Goal: Book appointment/travel/reservation

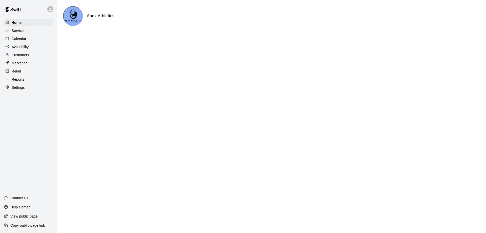
click at [18, 37] on p "Calendar" at bounding box center [19, 38] width 15 height 5
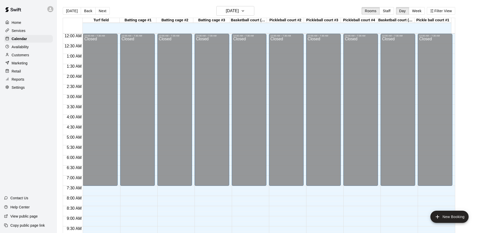
scroll to position [247, 0]
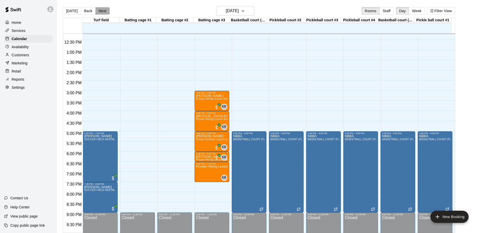
click at [101, 12] on button "Next" at bounding box center [102, 11] width 14 height 8
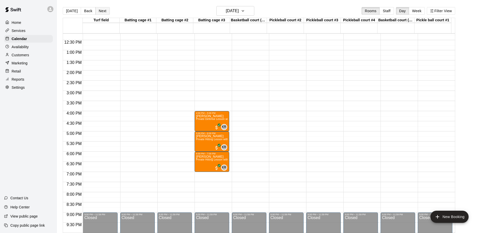
click at [101, 12] on button "Next" at bounding box center [102, 11] width 14 height 8
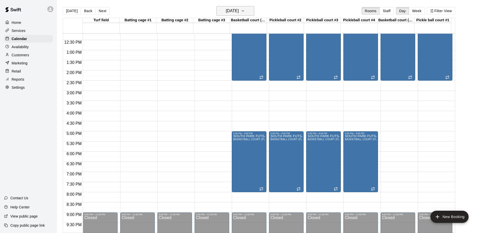
click at [245, 9] on icon "button" at bounding box center [243, 11] width 4 height 6
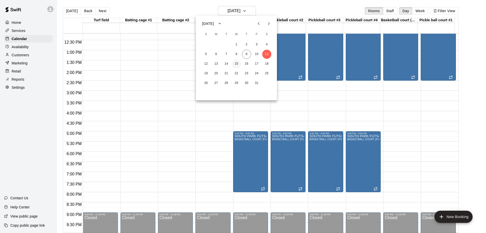
click at [237, 65] on button "15" at bounding box center [236, 63] width 9 height 9
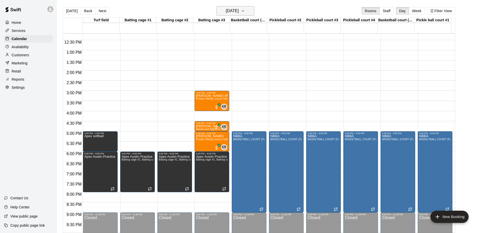
click at [245, 11] on icon "button" at bounding box center [243, 11] width 4 height 6
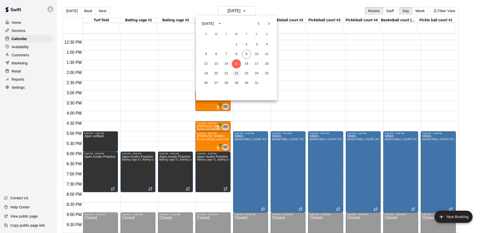
click at [238, 75] on button "22" at bounding box center [236, 73] width 9 height 9
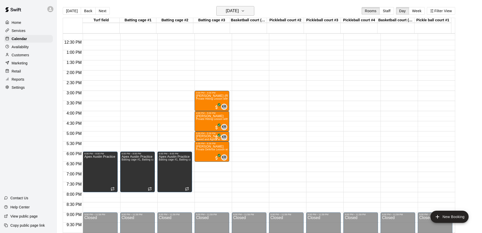
click at [244, 11] on icon "button" at bounding box center [243, 10] width 2 height 1
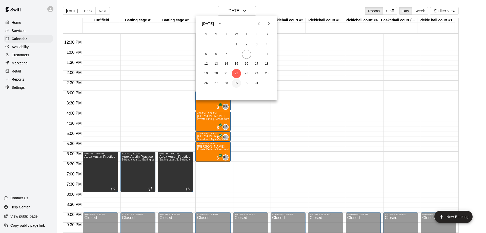
click at [234, 82] on button "29" at bounding box center [236, 82] width 9 height 9
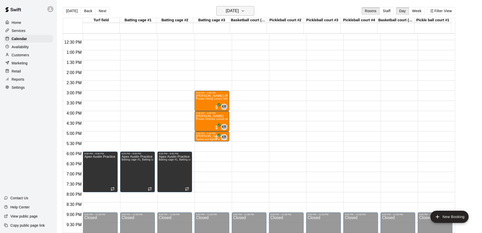
click at [245, 12] on icon "button" at bounding box center [243, 11] width 4 height 6
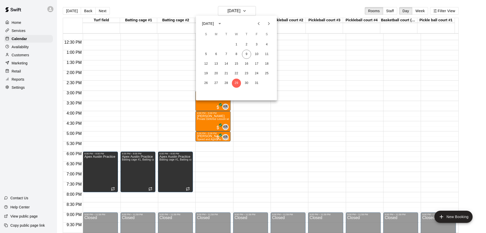
click at [267, 26] on icon "Next month" at bounding box center [269, 23] width 6 height 6
click at [236, 53] on button "5" at bounding box center [236, 54] width 9 height 9
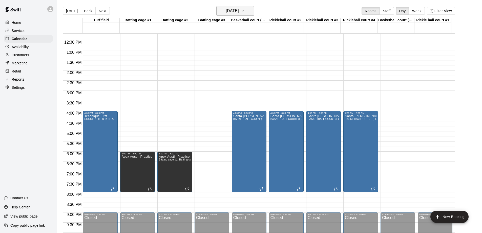
click at [245, 11] on icon "button" at bounding box center [243, 11] width 4 height 6
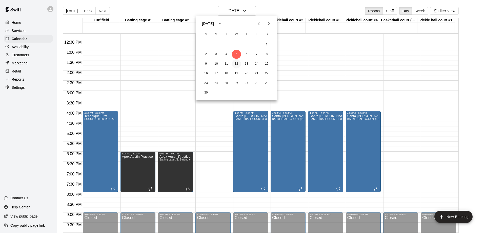
click at [237, 63] on button "12" at bounding box center [236, 63] width 9 height 9
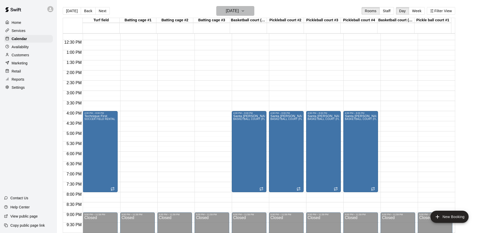
click at [245, 9] on icon "button" at bounding box center [243, 11] width 4 height 6
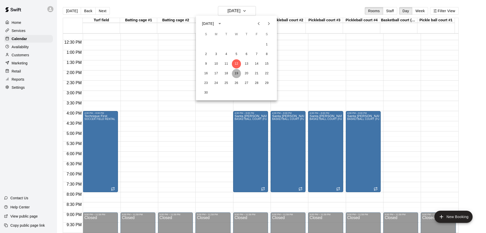
click at [238, 74] on button "19" at bounding box center [236, 73] width 9 height 9
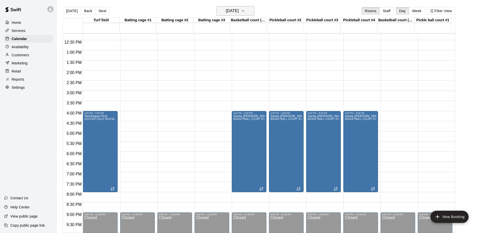
click at [245, 10] on icon "button" at bounding box center [243, 11] width 4 height 6
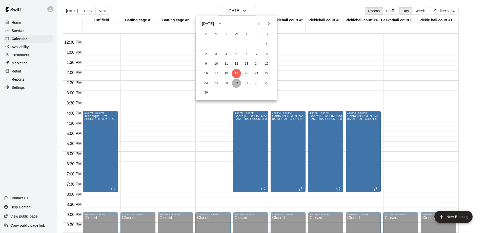
click at [236, 81] on button "26" at bounding box center [236, 82] width 9 height 9
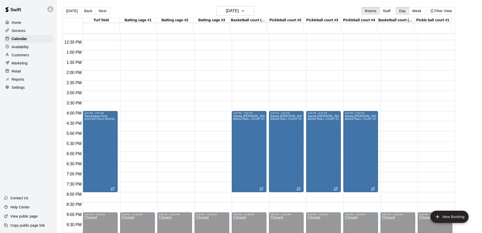
click at [19, 22] on p "Home" at bounding box center [17, 22] width 10 height 5
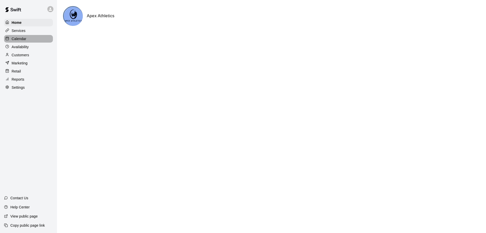
click at [18, 39] on p "Calendar" at bounding box center [19, 38] width 15 height 5
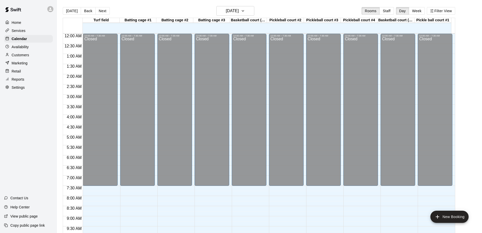
scroll to position [252, 0]
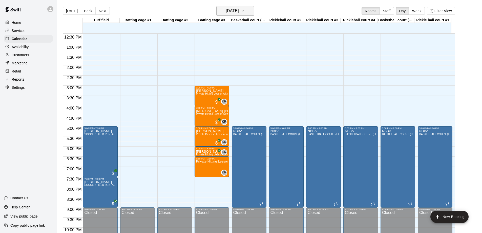
click at [245, 8] on icon "button" at bounding box center [243, 11] width 4 height 6
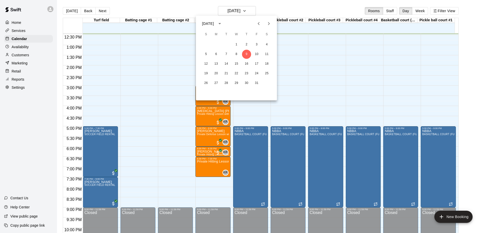
click at [268, 24] on icon "Next month" at bounding box center [269, 23] width 6 height 6
click at [267, 45] on button "1" at bounding box center [266, 44] width 9 height 9
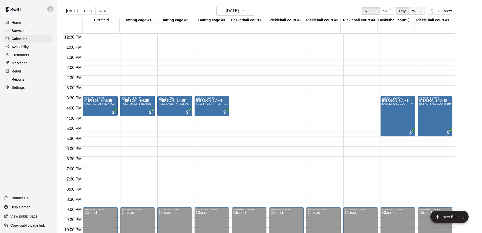
click at [420, 11] on button "Week" at bounding box center [417, 11] width 16 height 8
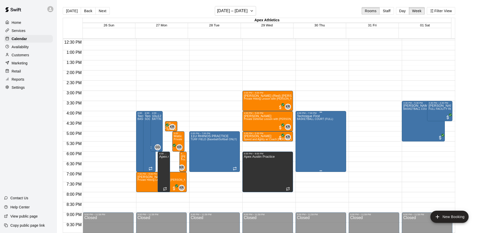
click at [317, 147] on div "Technique First BASKETBALL COURT (FULL)" at bounding box center [315, 230] width 36 height 233
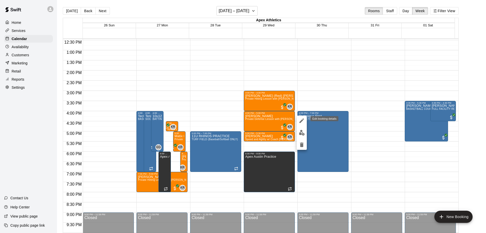
click at [300, 120] on icon "edit" at bounding box center [302, 120] width 6 height 6
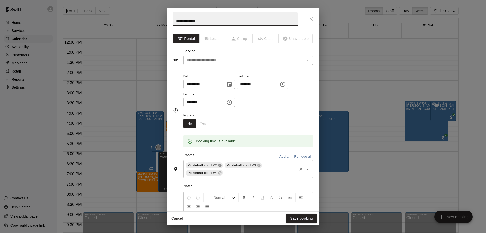
click at [220, 166] on icon at bounding box center [219, 164] width 3 height 3
click at [220, 164] on icon at bounding box center [220, 165] width 4 height 4
click at [220, 164] on icon at bounding box center [219, 164] width 3 height 3
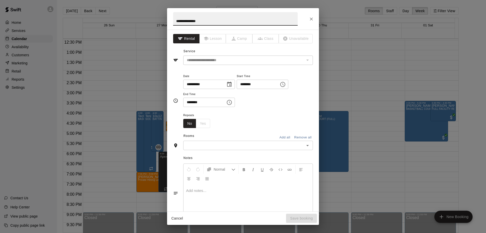
click at [237, 145] on input "text" at bounding box center [244, 145] width 118 height 6
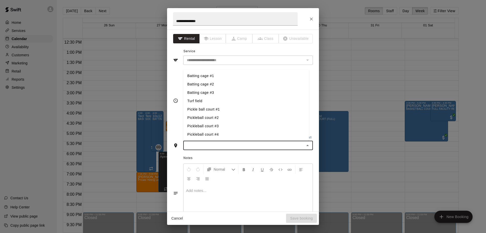
click at [202, 100] on li "Turf field" at bounding box center [246, 101] width 126 height 8
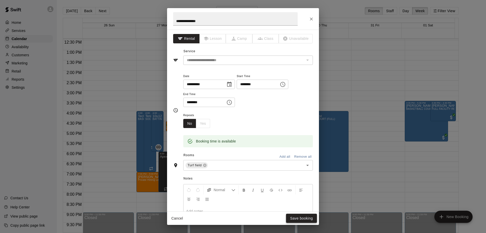
click at [299, 217] on button "Save booking" at bounding box center [301, 217] width 31 height 9
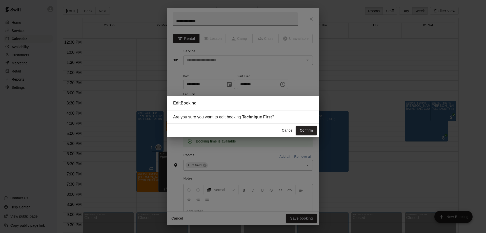
drag, startPoint x: 309, startPoint y: 130, endPoint x: 305, endPoint y: 128, distance: 4.7
click at [309, 130] on button "Confirm" at bounding box center [306, 129] width 21 height 9
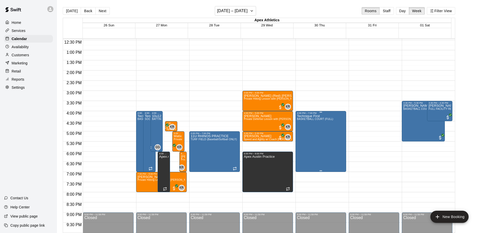
click at [316, 136] on div "Technique First BASKETBALL COURT (FULL)" at bounding box center [315, 230] width 36 height 233
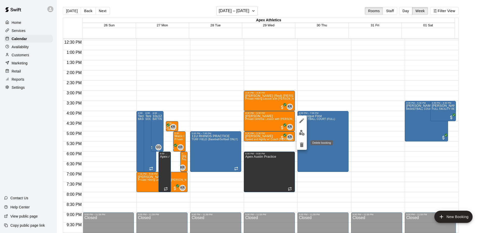
click at [301, 145] on icon "delete" at bounding box center [302, 144] width 4 height 5
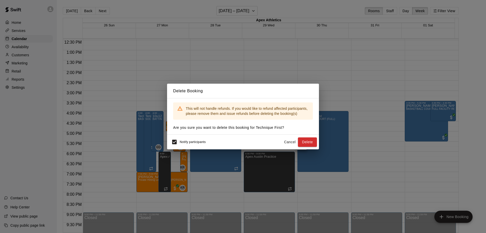
click at [337, 98] on div "Delete Booking This will not handle refunds. If you would like to refund affect…" at bounding box center [243, 116] width 486 height 233
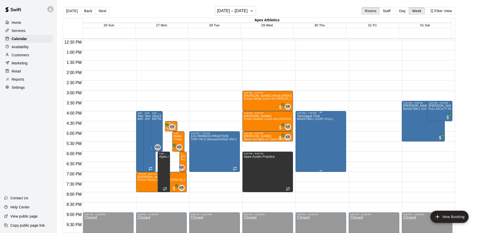
click at [318, 142] on div "Technique First BASKETBALL COURT (FULL)" at bounding box center [315, 230] width 36 height 233
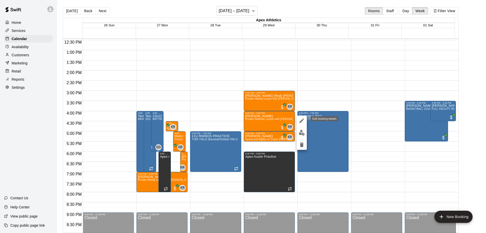
click at [300, 120] on icon "edit" at bounding box center [302, 120] width 6 height 6
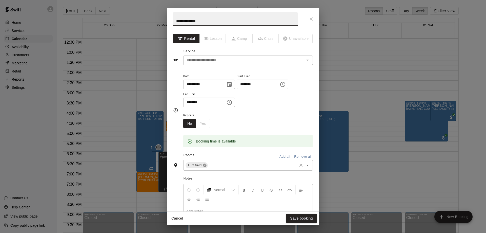
click at [204, 166] on icon at bounding box center [205, 165] width 4 height 4
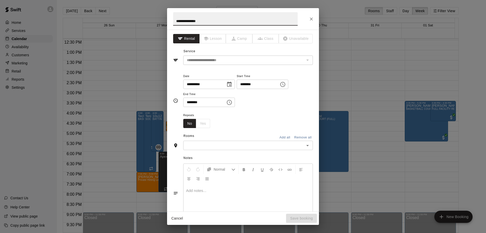
click at [304, 147] on icon "Open" at bounding box center [307, 145] width 6 height 6
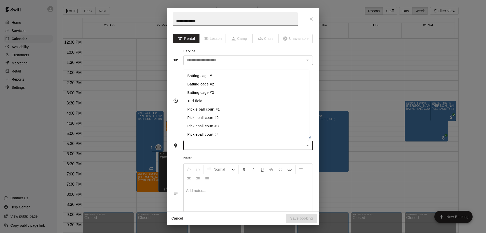
click at [216, 111] on li "Pickle ball court #1" at bounding box center [246, 109] width 126 height 8
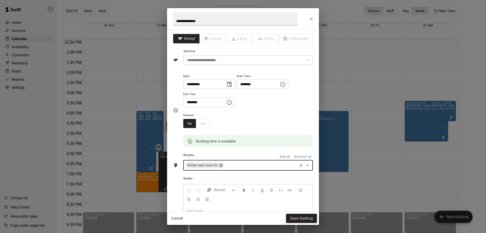
click at [221, 165] on icon at bounding box center [220, 164] width 3 height 3
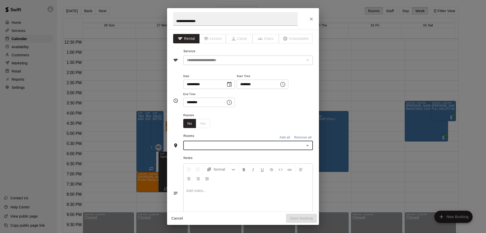
click at [304, 146] on icon "Open" at bounding box center [307, 145] width 6 height 6
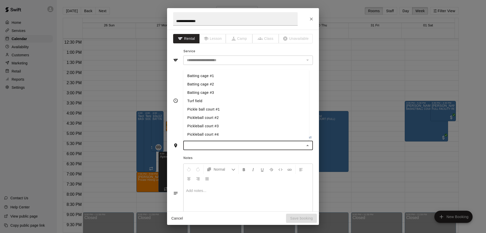
click at [305, 143] on icon "Close" at bounding box center [307, 145] width 6 height 6
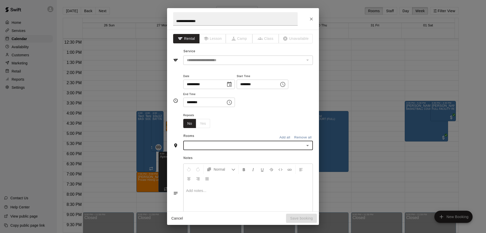
click at [304, 143] on icon "Open" at bounding box center [307, 145] width 6 height 6
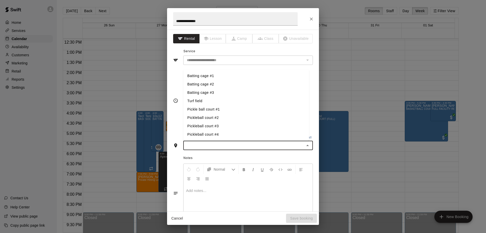
click at [205, 134] on li "Pickleball court #4" at bounding box center [246, 134] width 126 height 8
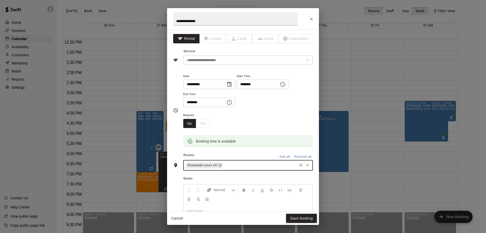
click at [304, 164] on icon "Open" at bounding box center [307, 165] width 6 height 6
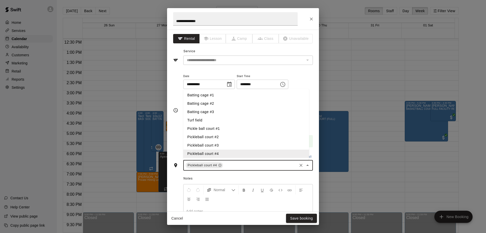
click at [216, 143] on li "Pickleball court #3" at bounding box center [246, 145] width 126 height 8
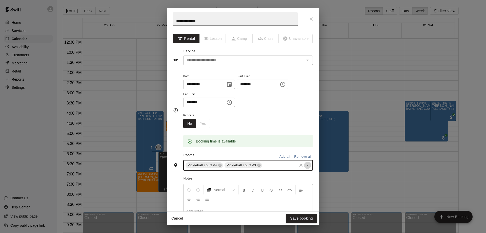
click at [304, 166] on icon "Open" at bounding box center [307, 165] width 6 height 6
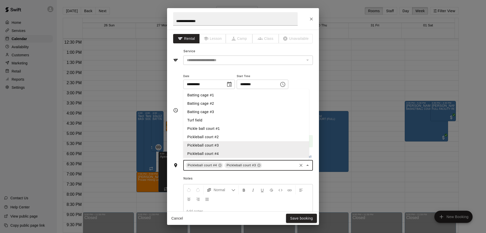
click at [211, 137] on li "Pickleball court #2" at bounding box center [246, 137] width 126 height 8
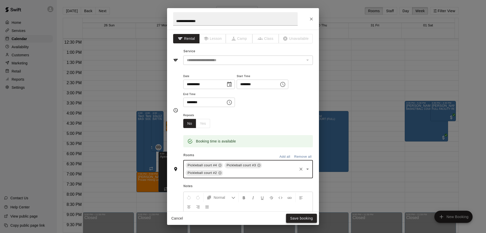
click at [299, 216] on button "Save booking" at bounding box center [301, 217] width 31 height 9
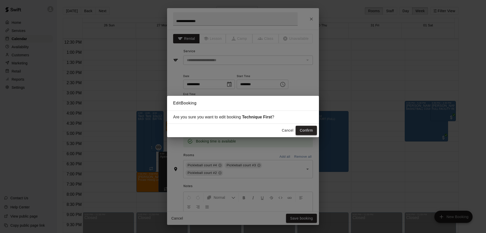
click at [300, 128] on button "Confirm" at bounding box center [306, 129] width 21 height 9
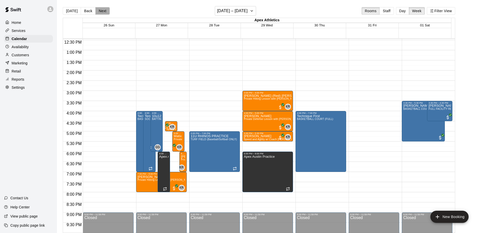
click at [104, 10] on button "Next" at bounding box center [102, 11] width 14 height 8
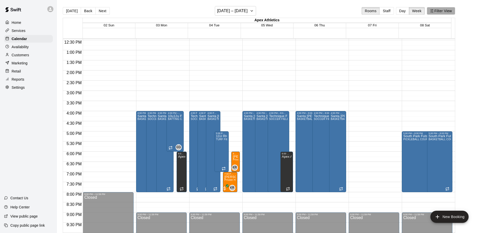
click at [447, 12] on button "Filter View" at bounding box center [441, 11] width 28 height 8
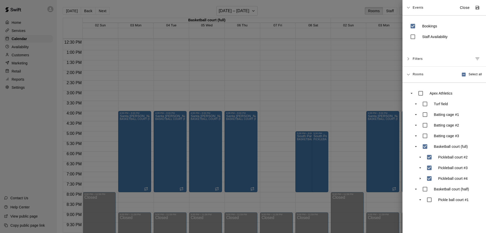
click at [354, 70] on div at bounding box center [243, 116] width 486 height 233
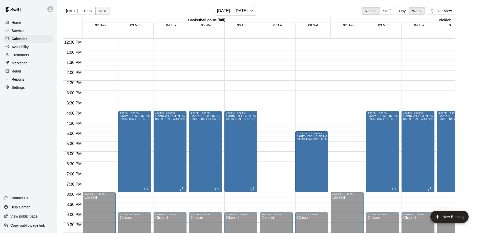
click at [100, 13] on button "Next" at bounding box center [102, 11] width 14 height 8
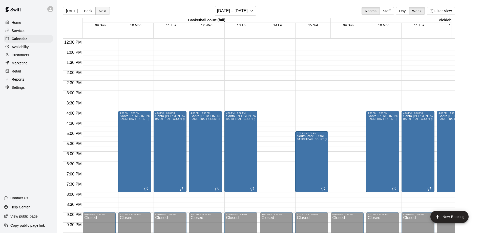
click at [100, 13] on button "Next" at bounding box center [102, 11] width 14 height 8
click at [101, 10] on button "Next" at bounding box center [102, 11] width 14 height 8
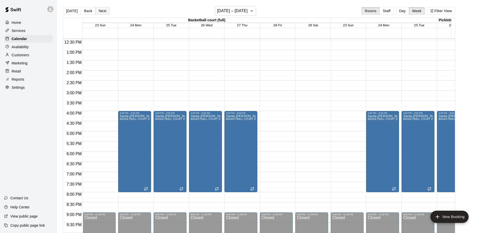
click at [101, 10] on button "Next" at bounding box center [102, 11] width 14 height 8
click at [102, 12] on button "Next" at bounding box center [102, 11] width 14 height 8
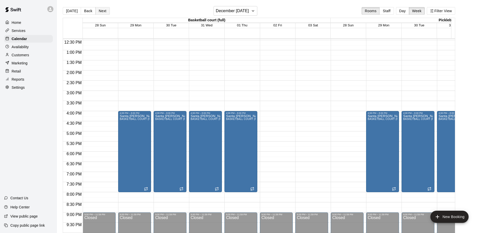
click at [102, 12] on button "Next" at bounding box center [102, 11] width 14 height 8
click at [101, 10] on button "Next" at bounding box center [102, 11] width 14 height 8
click at [100, 10] on button "Next" at bounding box center [102, 11] width 14 height 8
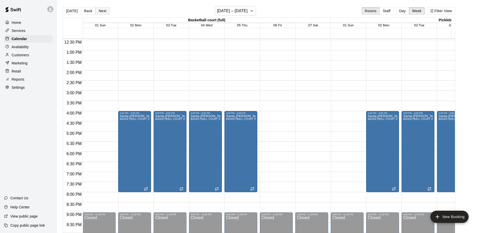
click at [100, 10] on button "Next" at bounding box center [102, 11] width 14 height 8
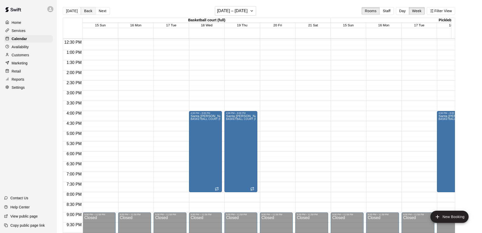
click at [88, 11] on button "Back" at bounding box center [88, 11] width 15 height 8
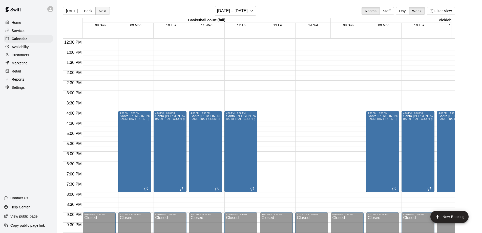
click at [101, 10] on button "Next" at bounding box center [102, 11] width 14 height 8
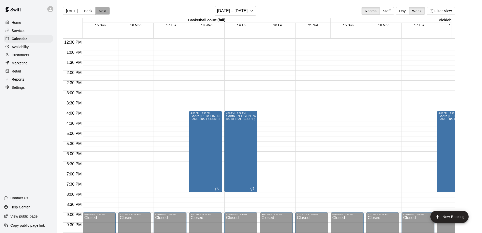
click at [100, 11] on button "Next" at bounding box center [102, 11] width 14 height 8
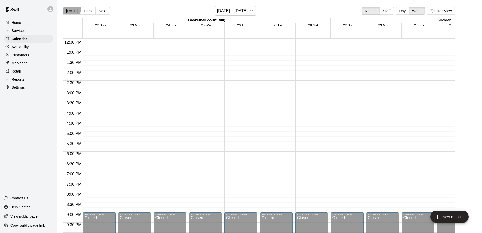
click at [69, 9] on button "[DATE]" at bounding box center [72, 11] width 18 height 8
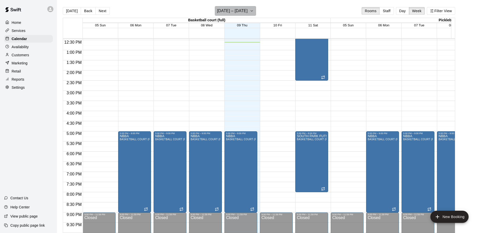
click at [251, 11] on icon "button" at bounding box center [252, 11] width 4 height 6
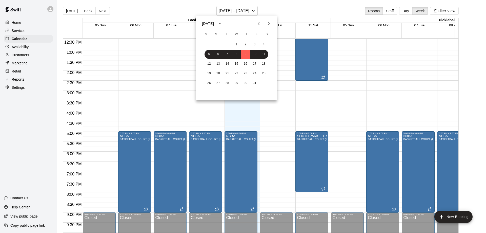
click at [268, 24] on icon "Next month" at bounding box center [269, 23] width 2 height 3
click at [218, 54] on button "3" at bounding box center [218, 54] width 9 height 9
